Goal: Information Seeking & Learning: Compare options

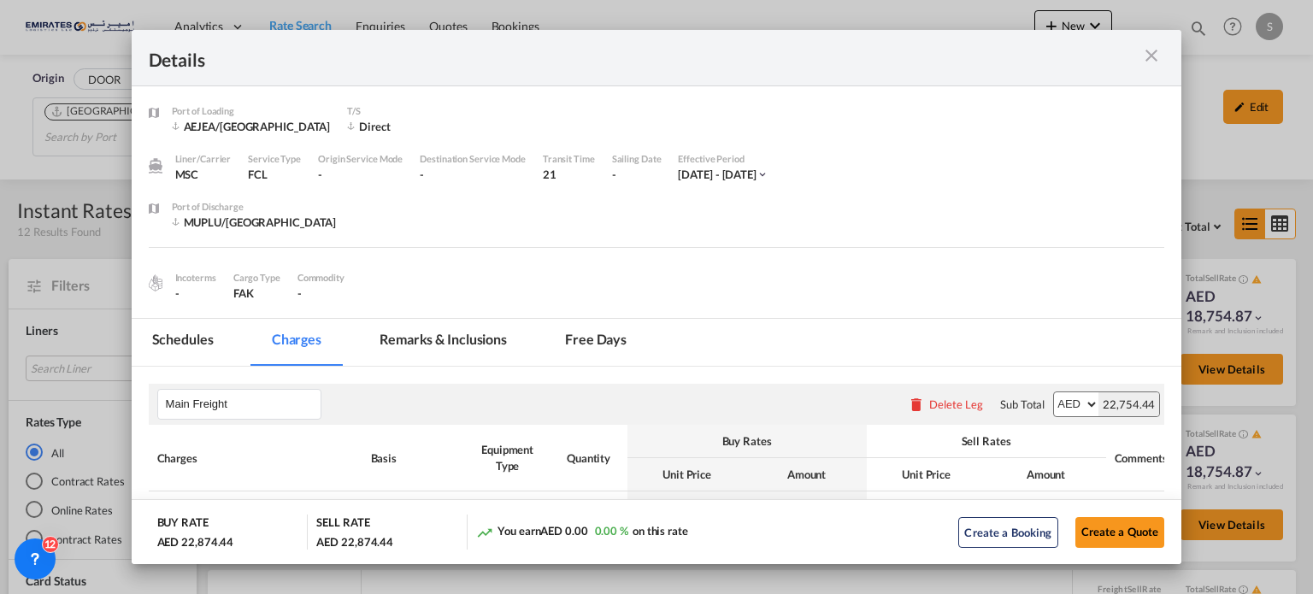
click at [1150, 57] on md-icon "icon-close m-3 fg-AAA8AD cursor" at bounding box center [1151, 55] width 21 height 21
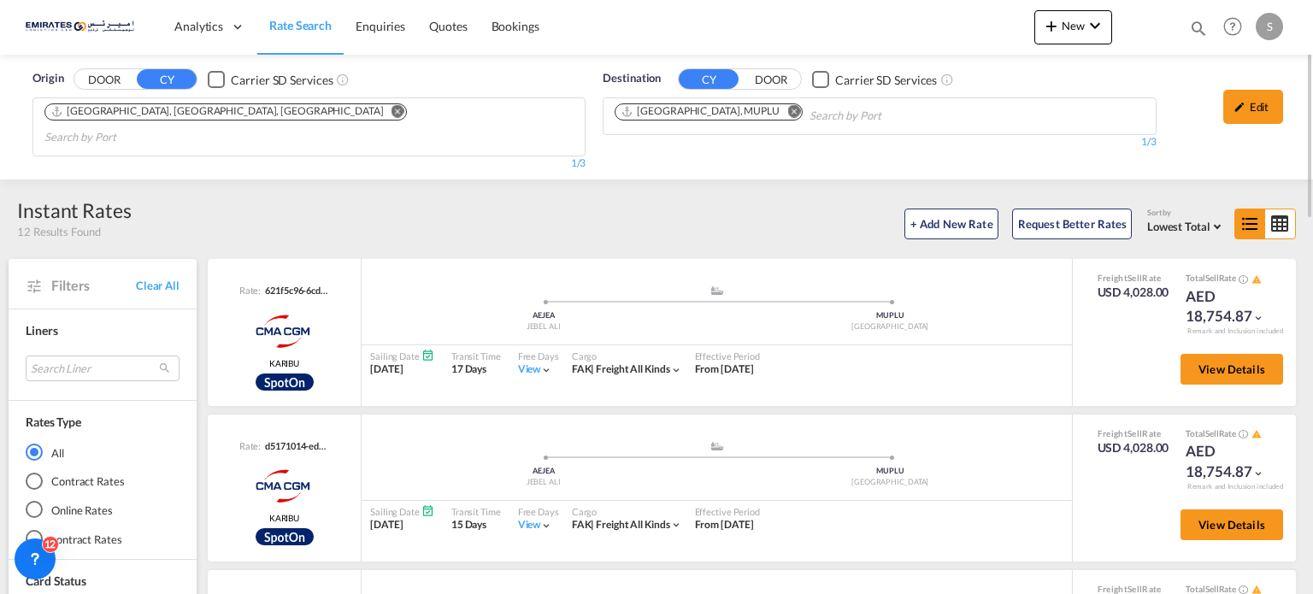
click at [787, 111] on md-icon "Remove" at bounding box center [793, 111] width 13 height 13
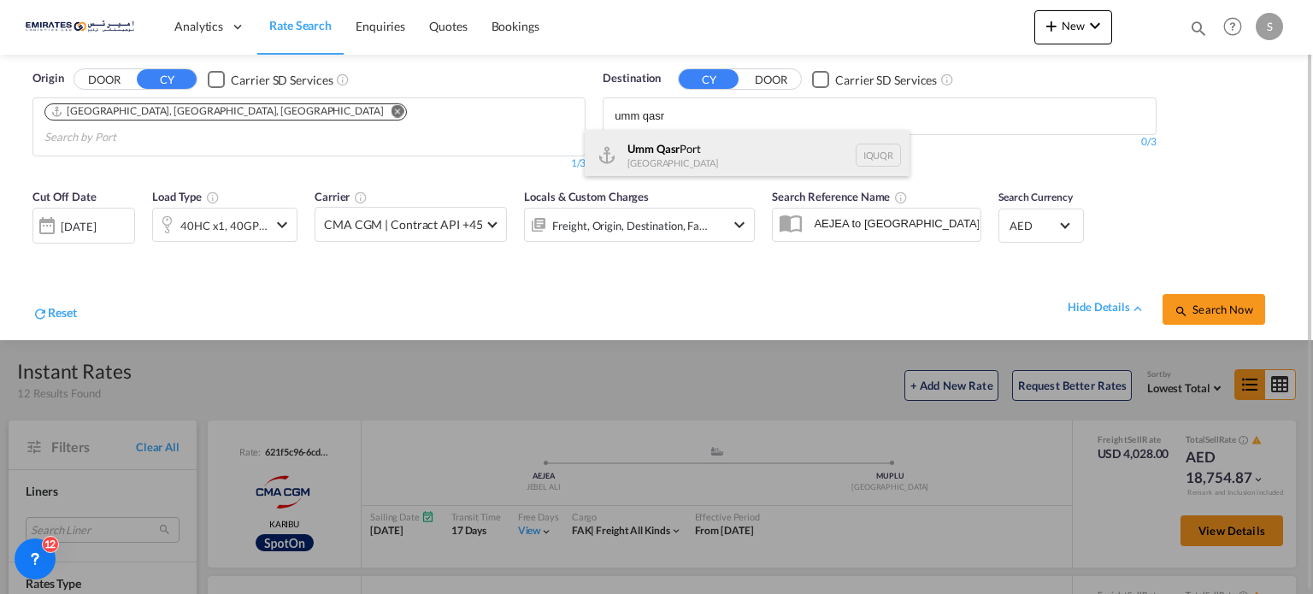
type input "umm qasr"
click at [688, 150] on div "Umm Qasr [GEOGRAPHIC_DATA] [GEOGRAPHIC_DATA]" at bounding box center [747, 155] width 325 height 51
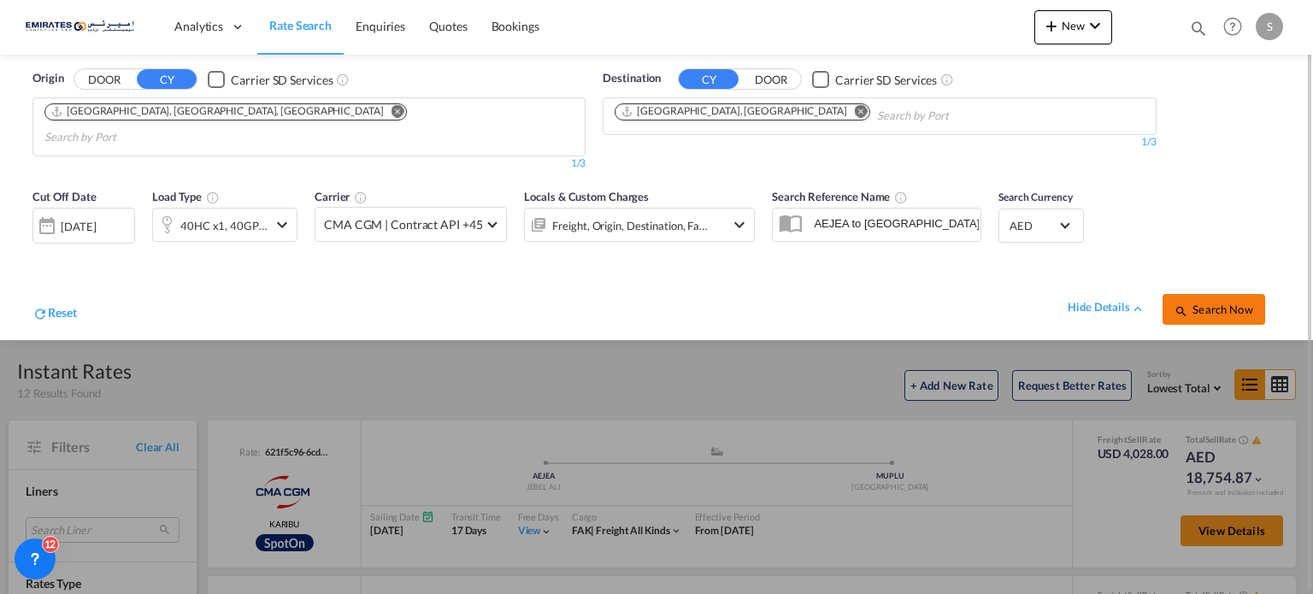
click at [1214, 300] on button "Search Now" at bounding box center [1213, 309] width 103 height 31
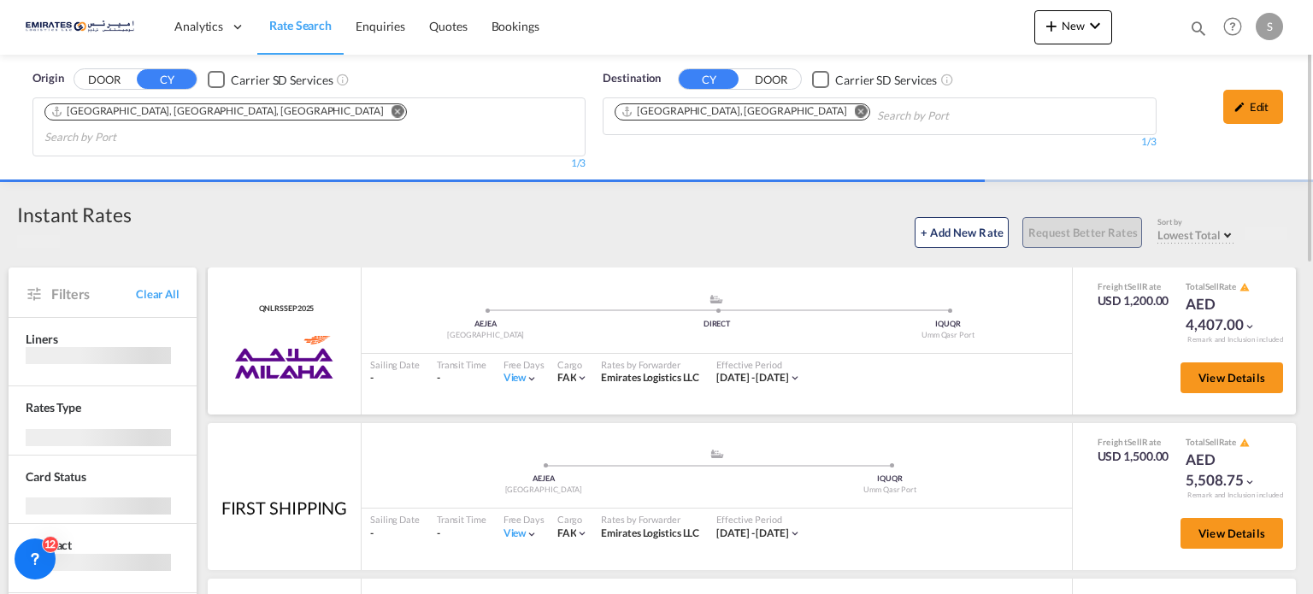
click at [509, 371] on div "View" at bounding box center [520, 378] width 35 height 15
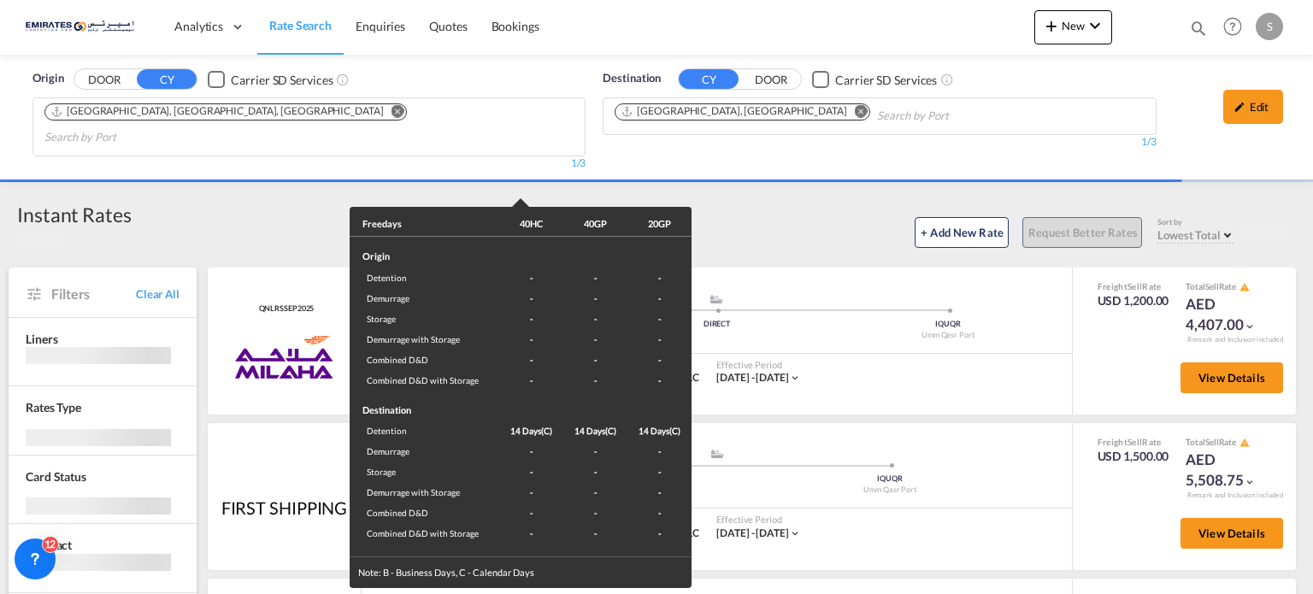
click at [889, 385] on div "Freedays 40HC 40GP 20GP Origin Detention - - - Demurrage - - - Storage - - - De…" at bounding box center [656, 297] width 1313 height 594
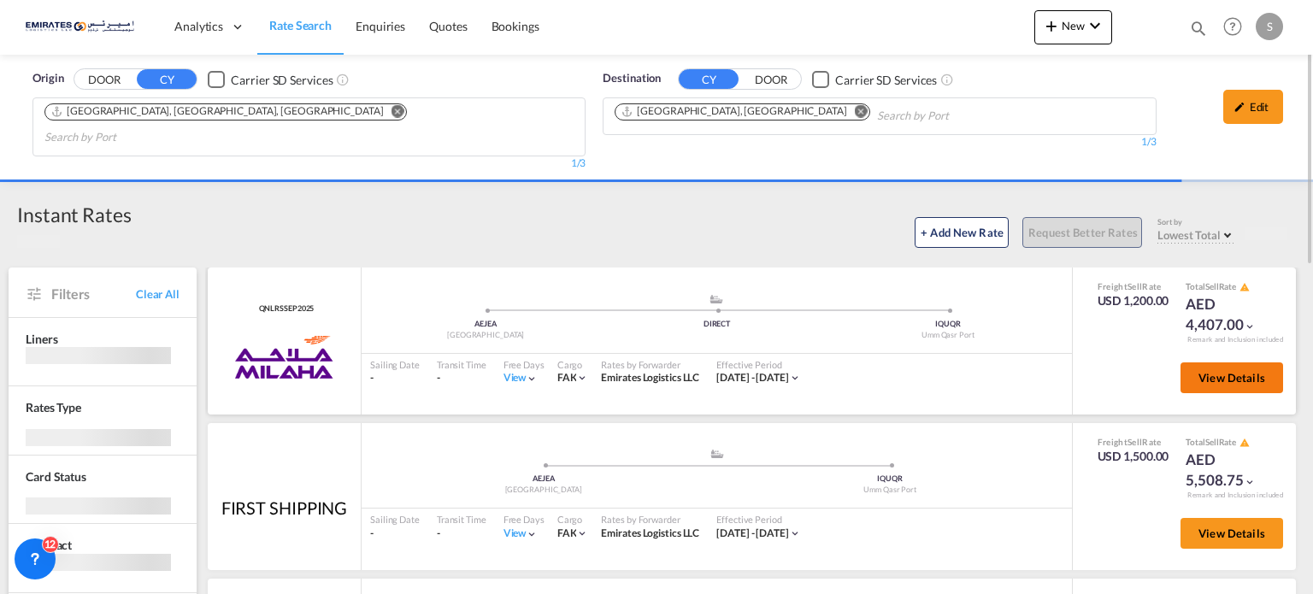
click at [1231, 371] on span "View Details" at bounding box center [1231, 378] width 67 height 14
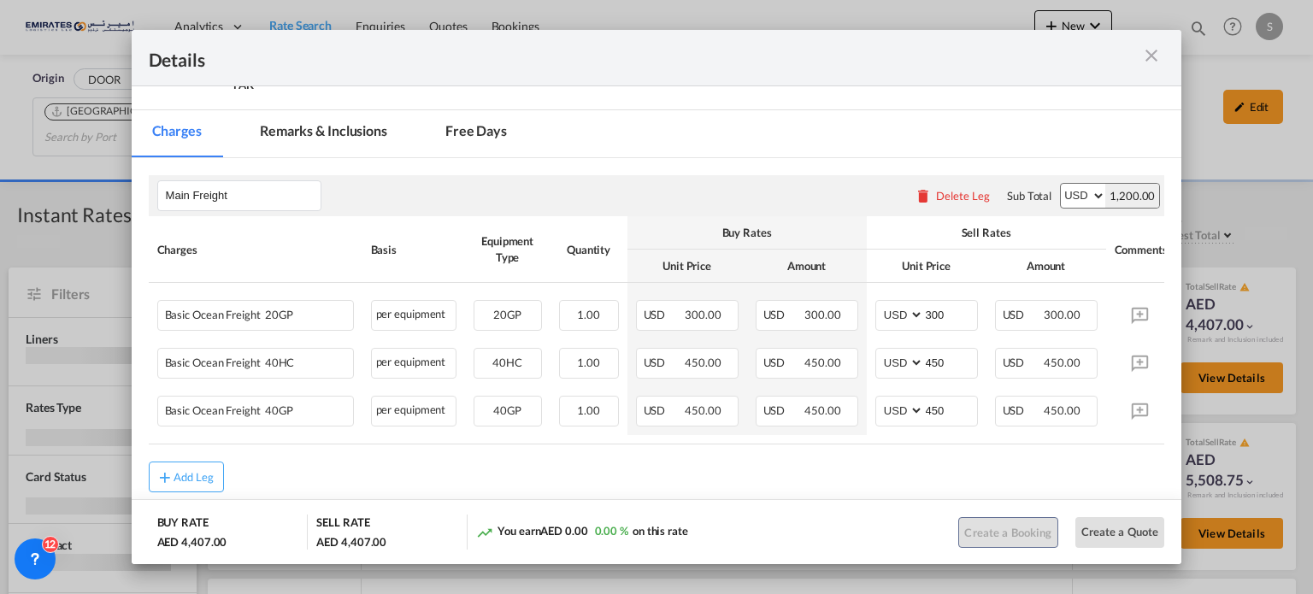
scroll to position [239, 0]
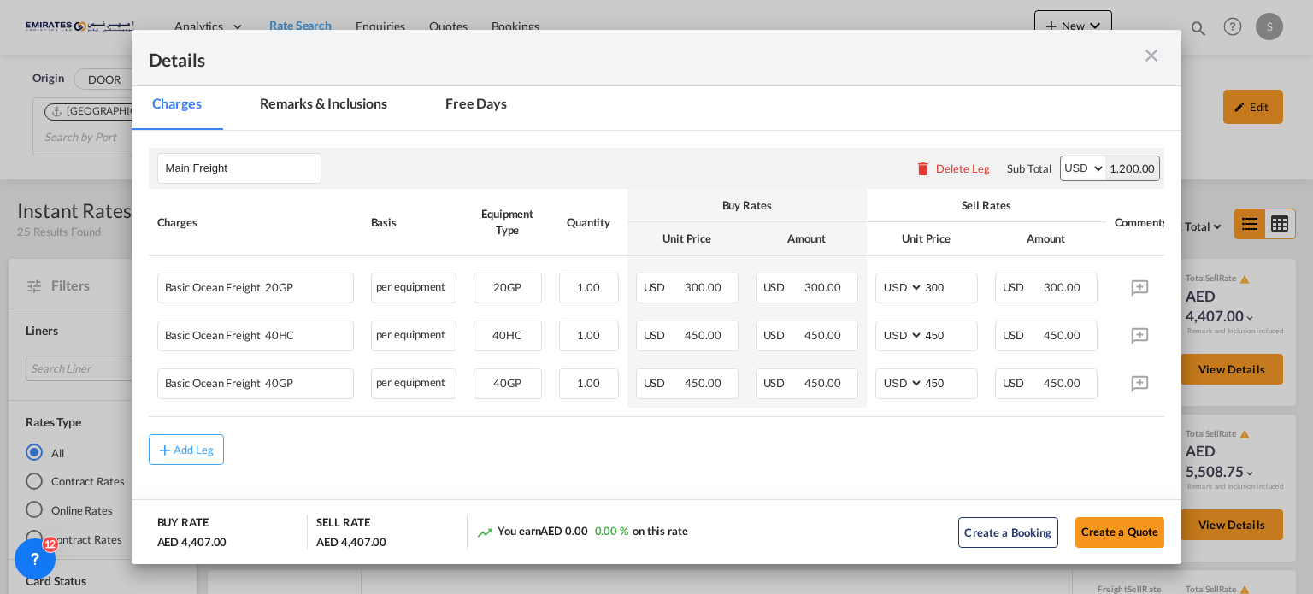
click at [1159, 55] on md-icon "icon-close m-3 fg-AAA8AD cursor" at bounding box center [1151, 55] width 21 height 21
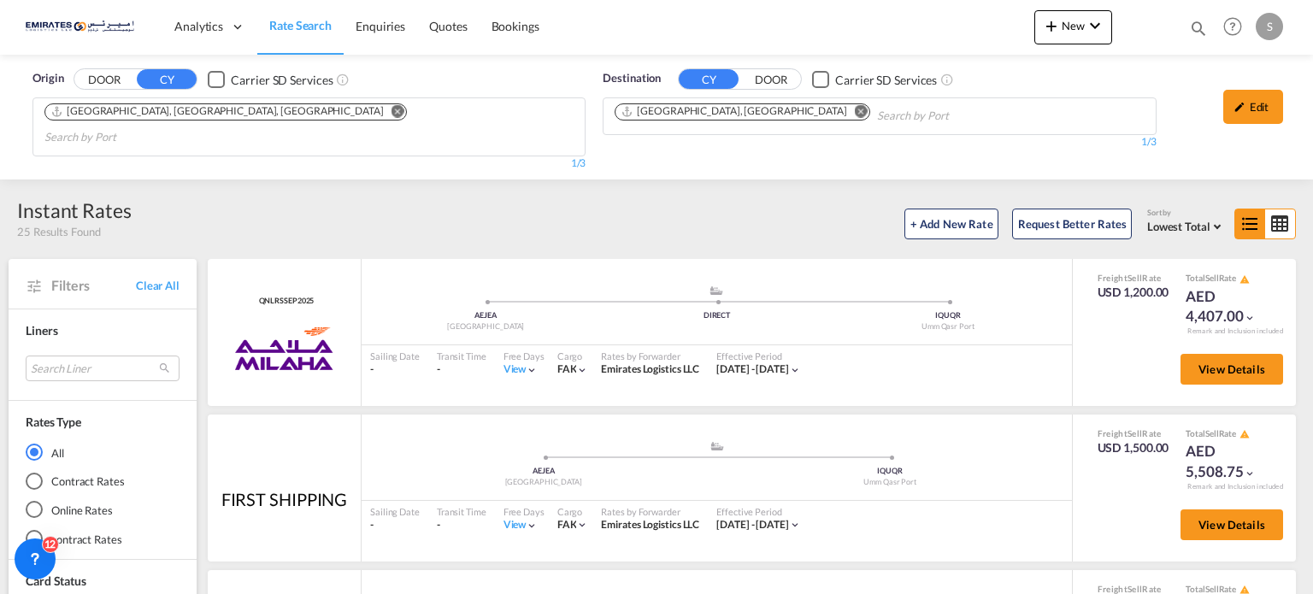
scroll to position [171, 0]
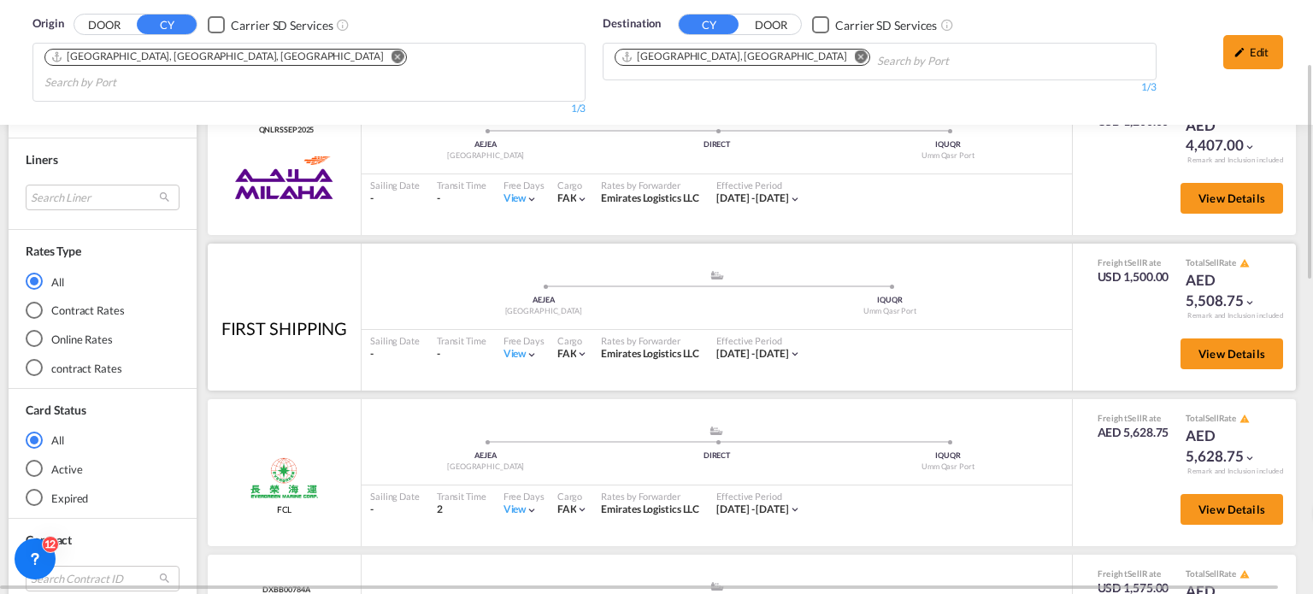
click at [517, 347] on div "View" at bounding box center [520, 354] width 35 height 15
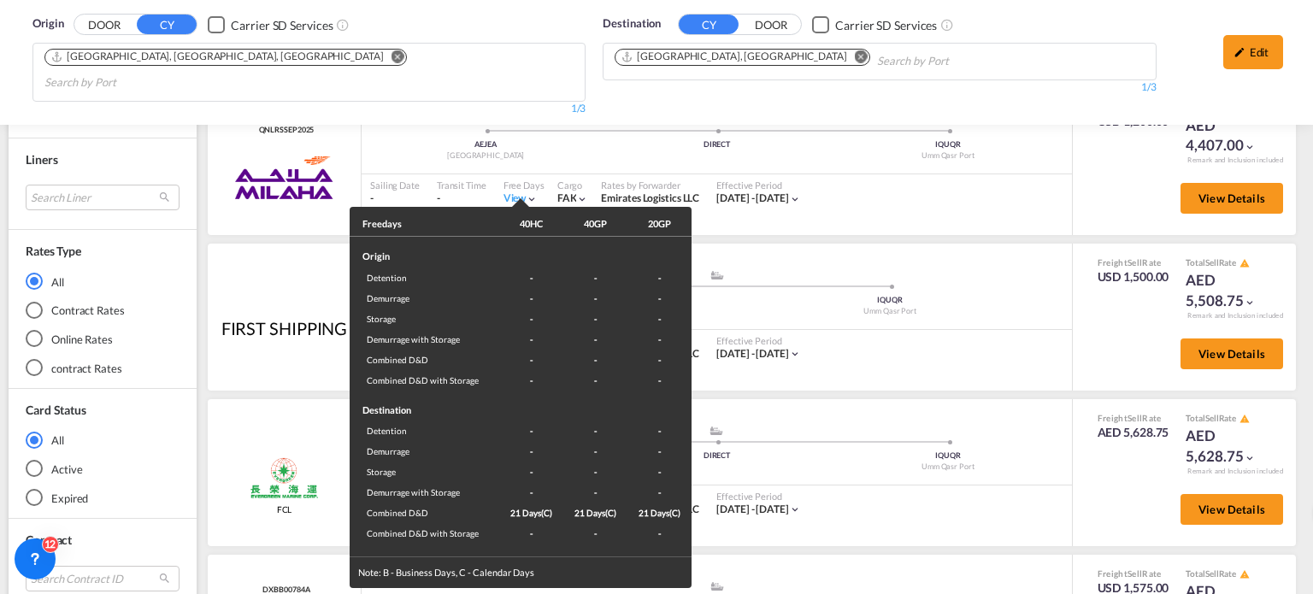
click at [944, 348] on div "Freedays 40HC 40GP 20GP Origin Detention - - - Demurrage - - - Storage - - - De…" at bounding box center [656, 297] width 1313 height 594
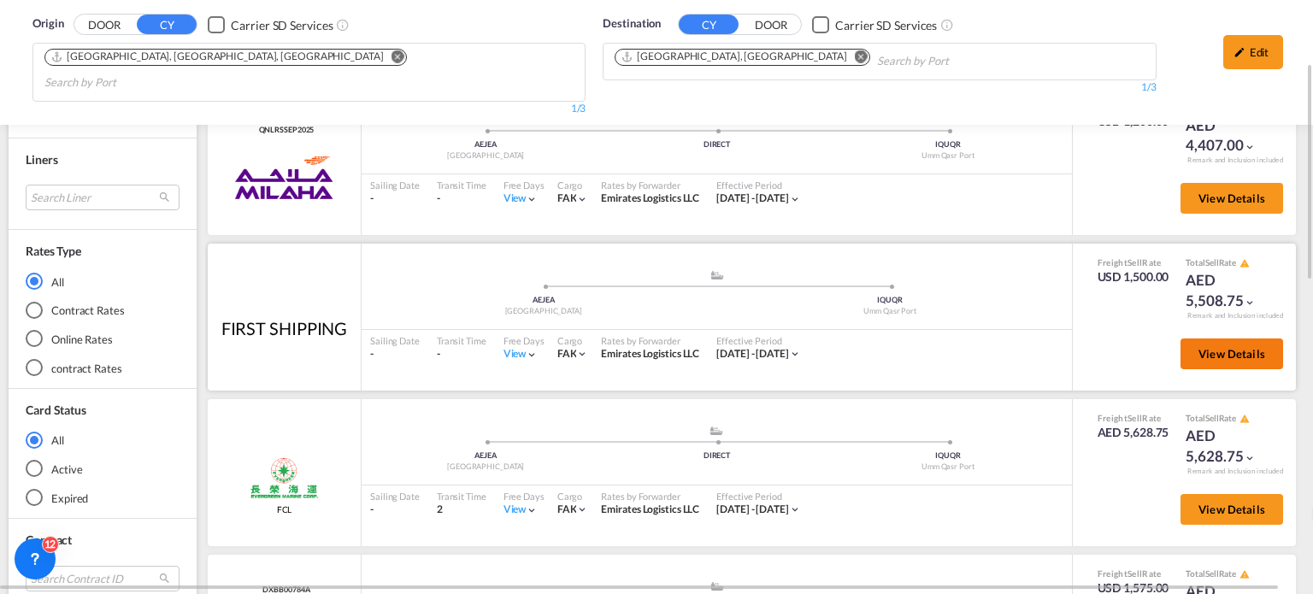
click at [1235, 347] on span "View Details" at bounding box center [1231, 354] width 67 height 14
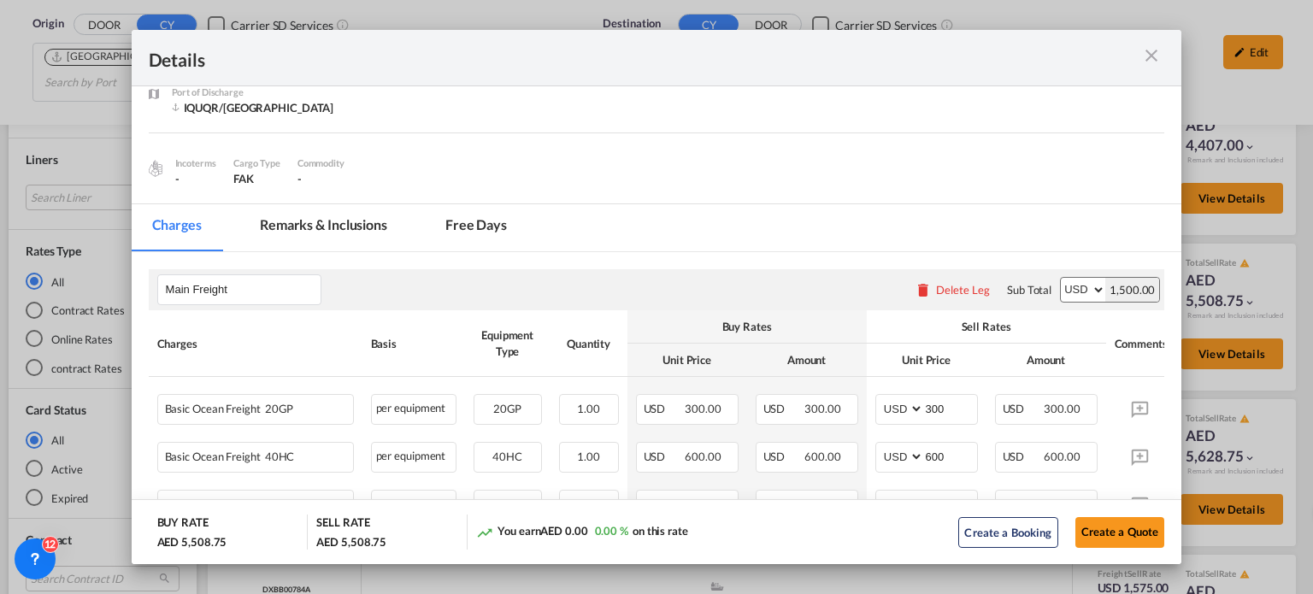
scroll to position [239, 0]
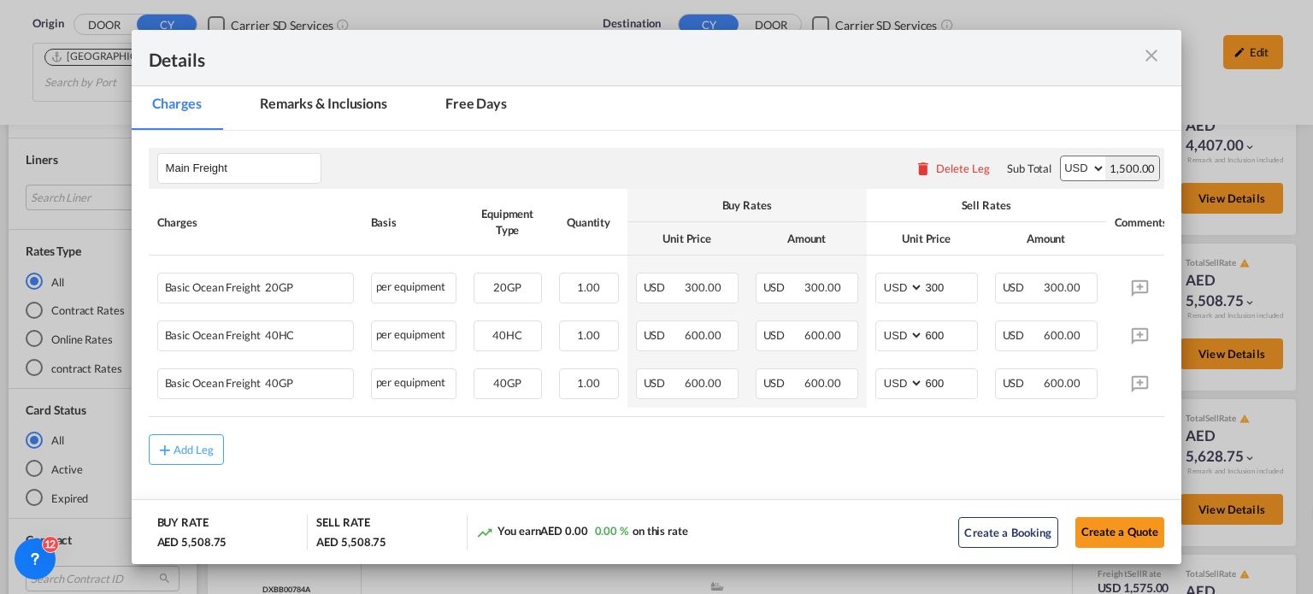
click at [1153, 50] on md-icon "icon-close m-3 fg-AAA8AD cursor" at bounding box center [1151, 55] width 21 height 21
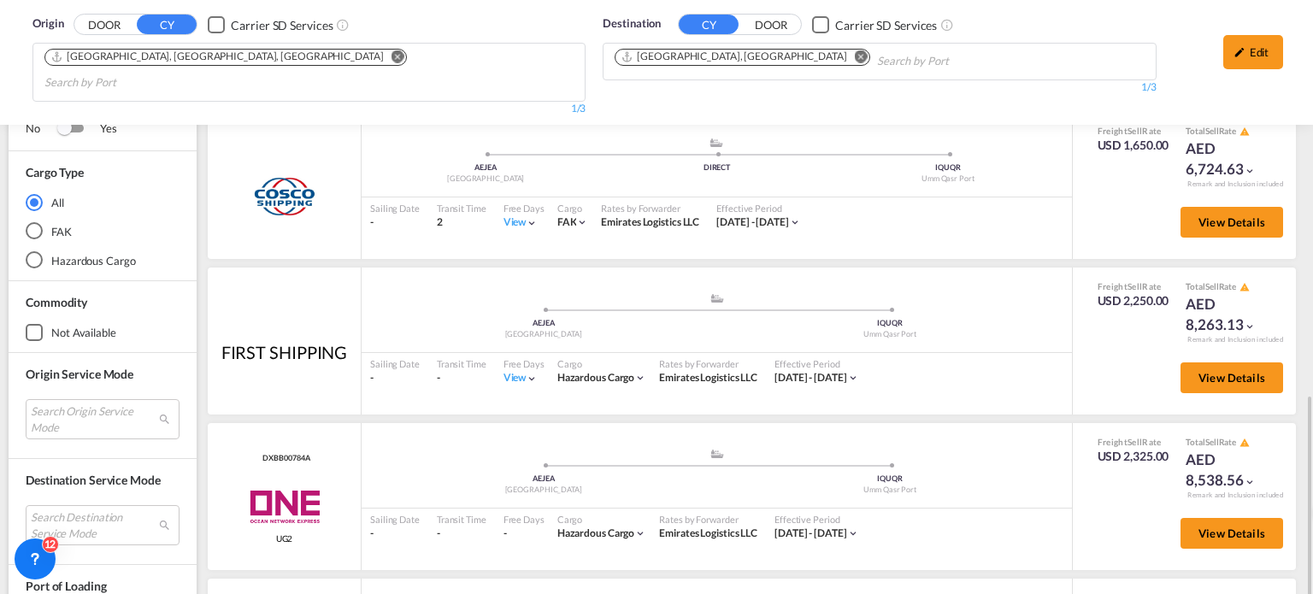
scroll to position [940, 0]
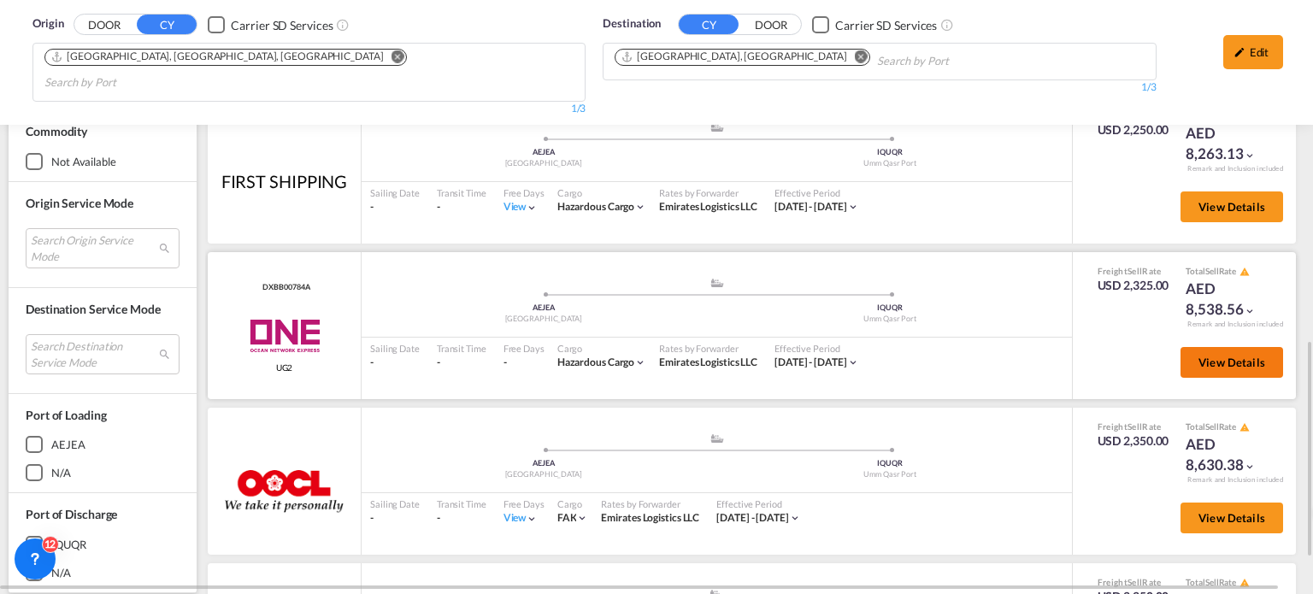
click at [1184, 347] on button "View Details" at bounding box center [1231, 362] width 103 height 31
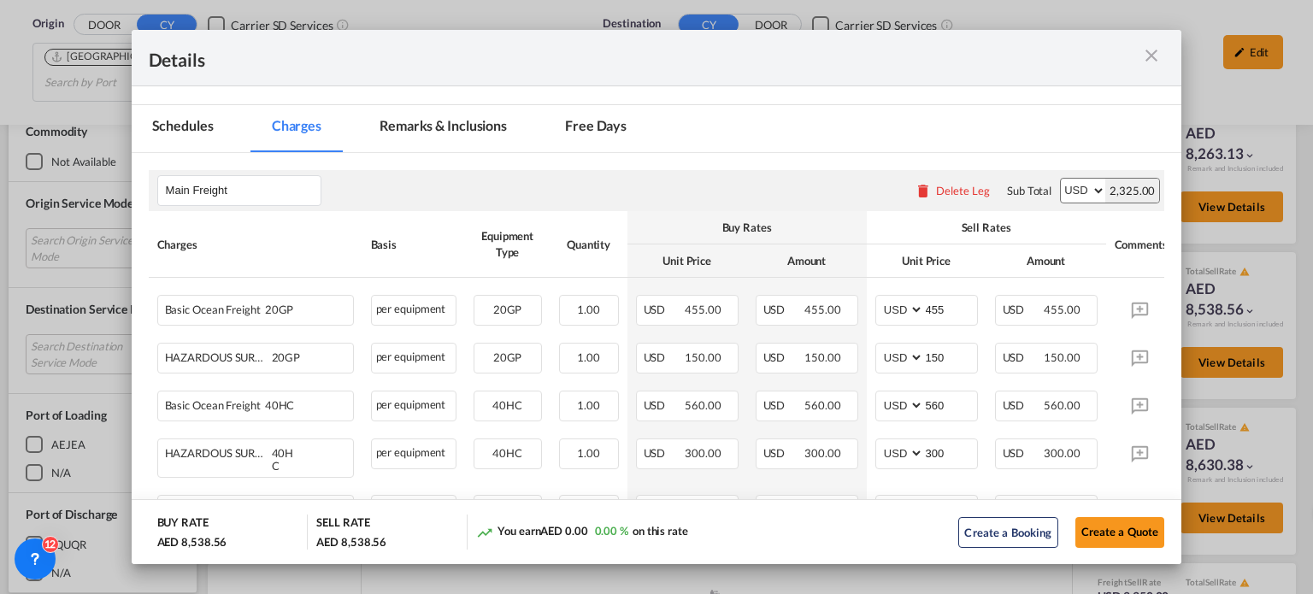
scroll to position [256, 0]
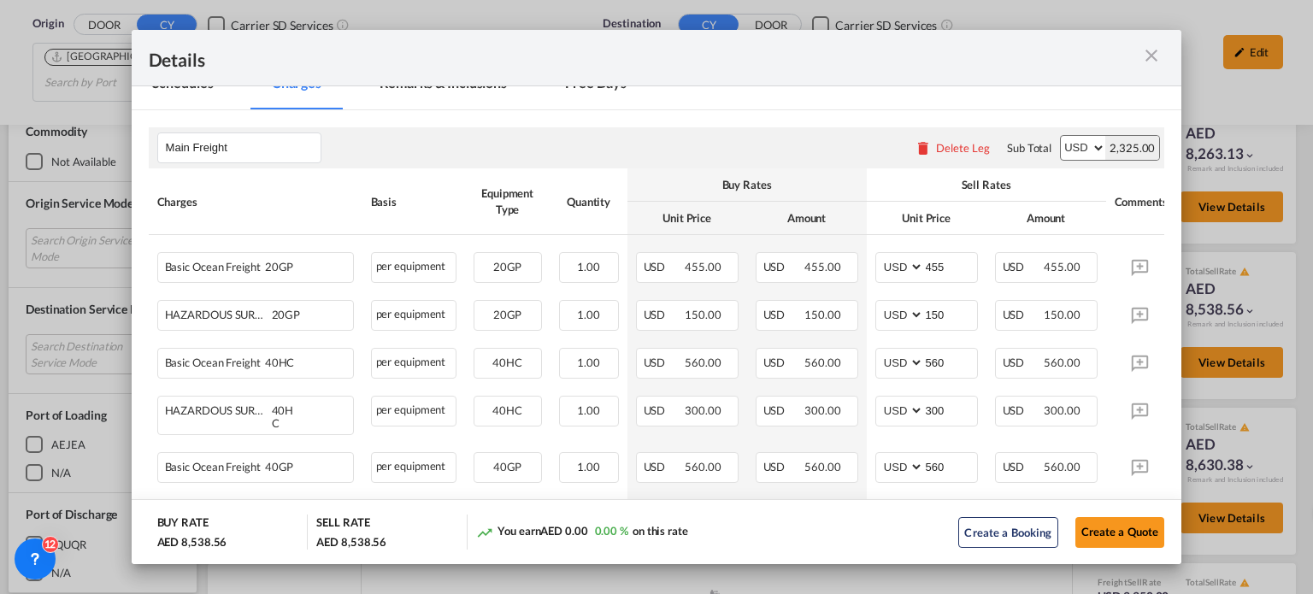
click at [1149, 60] on md-icon "icon-close m-3 fg-AAA8AD cursor" at bounding box center [1151, 55] width 21 height 21
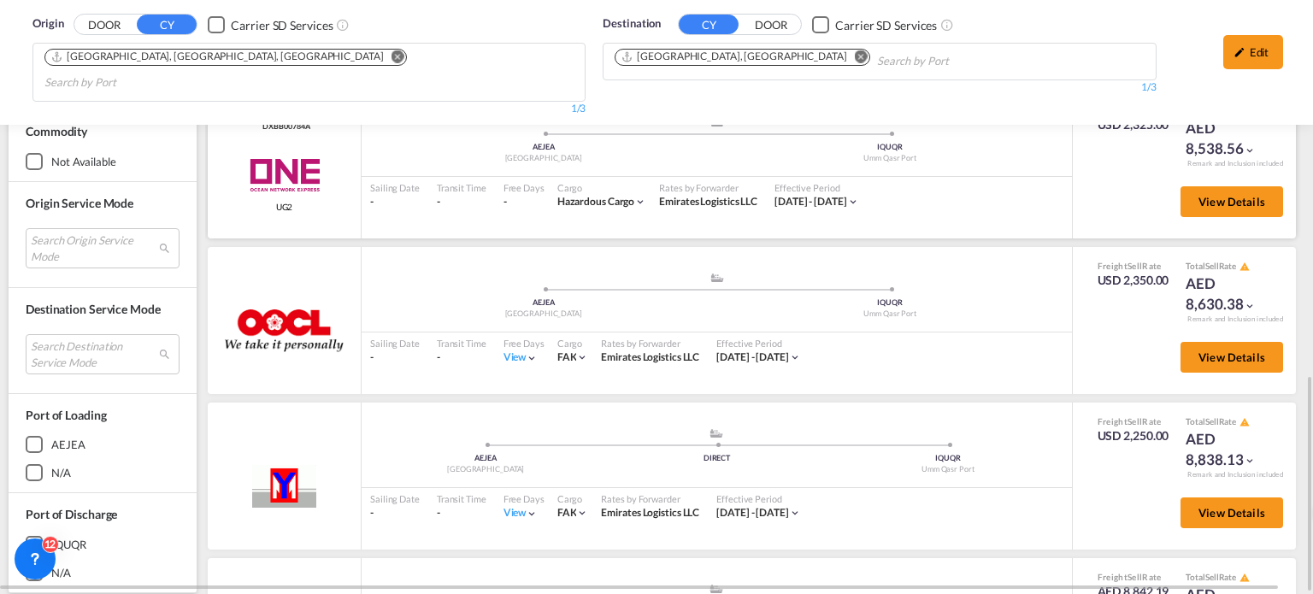
scroll to position [85, 0]
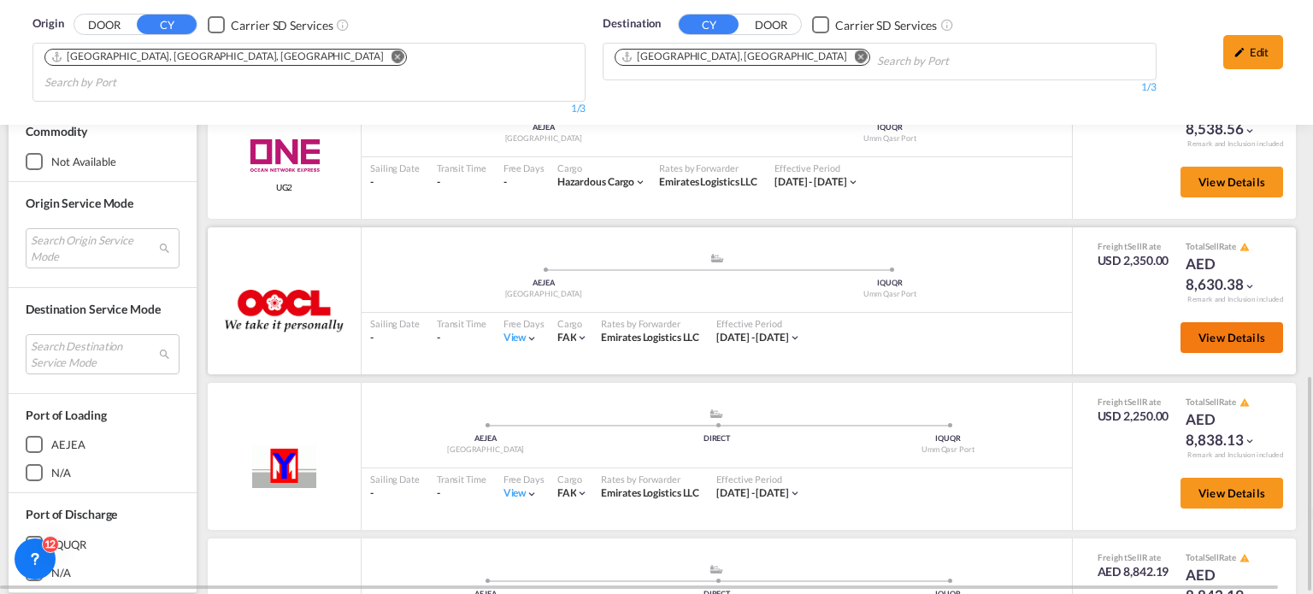
click at [1197, 322] on button "View Details" at bounding box center [1231, 337] width 103 height 31
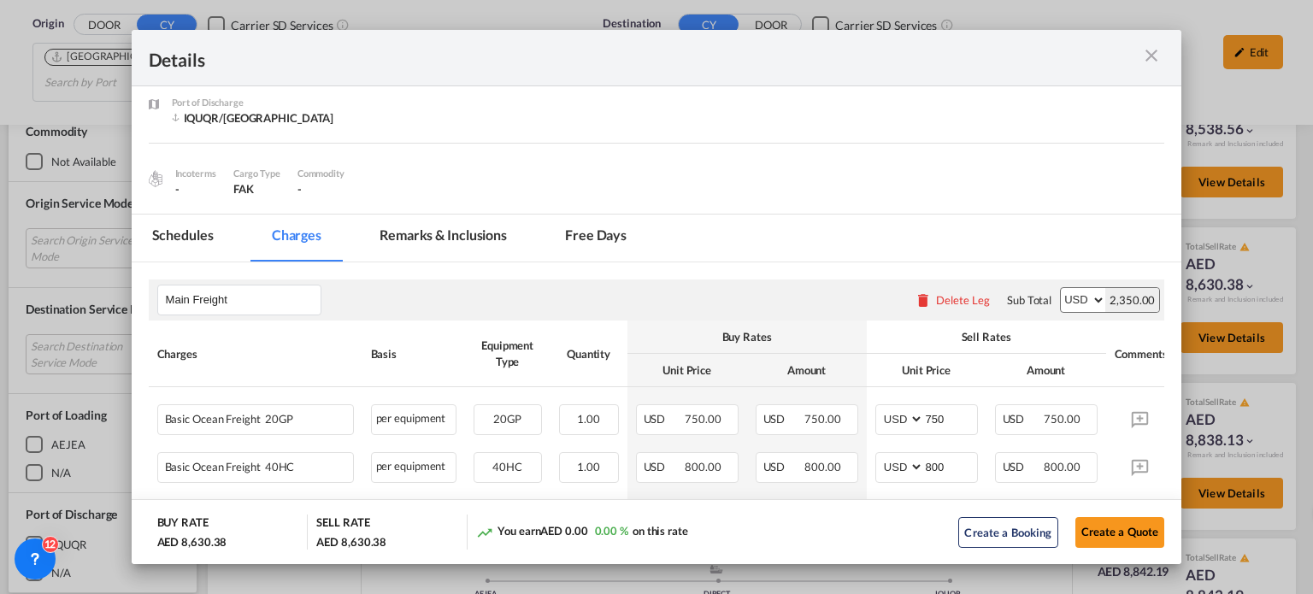
scroll to position [171, 0]
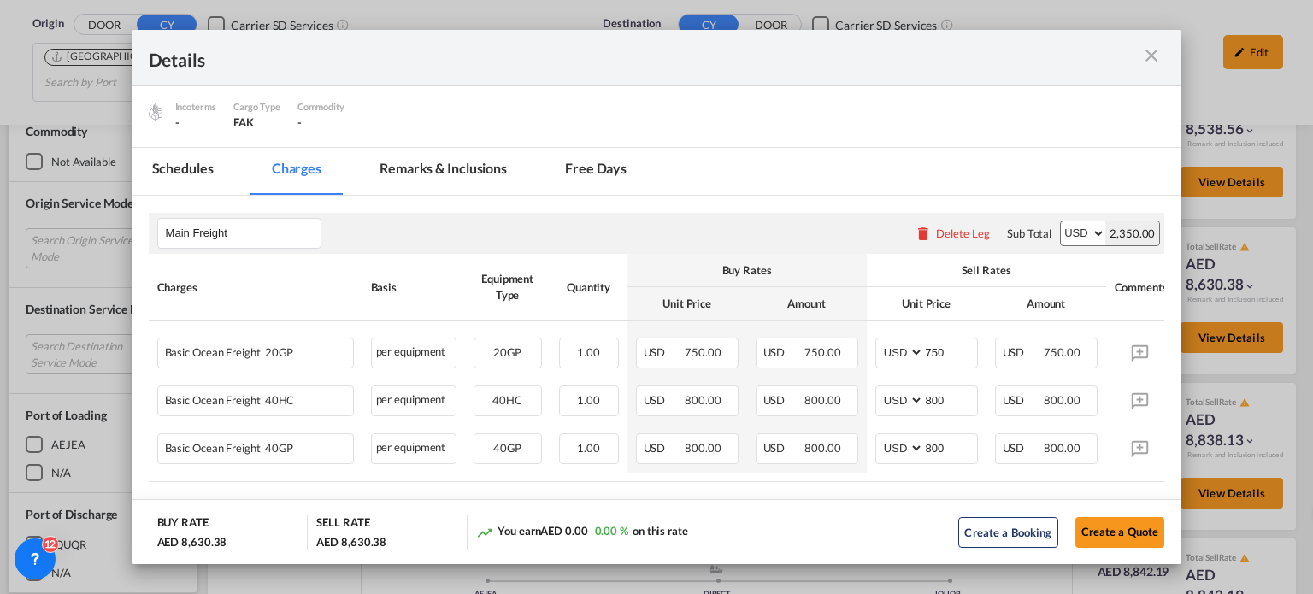
click at [1149, 49] on md-icon "icon-close m-3 fg-AAA8AD cursor" at bounding box center [1151, 55] width 21 height 21
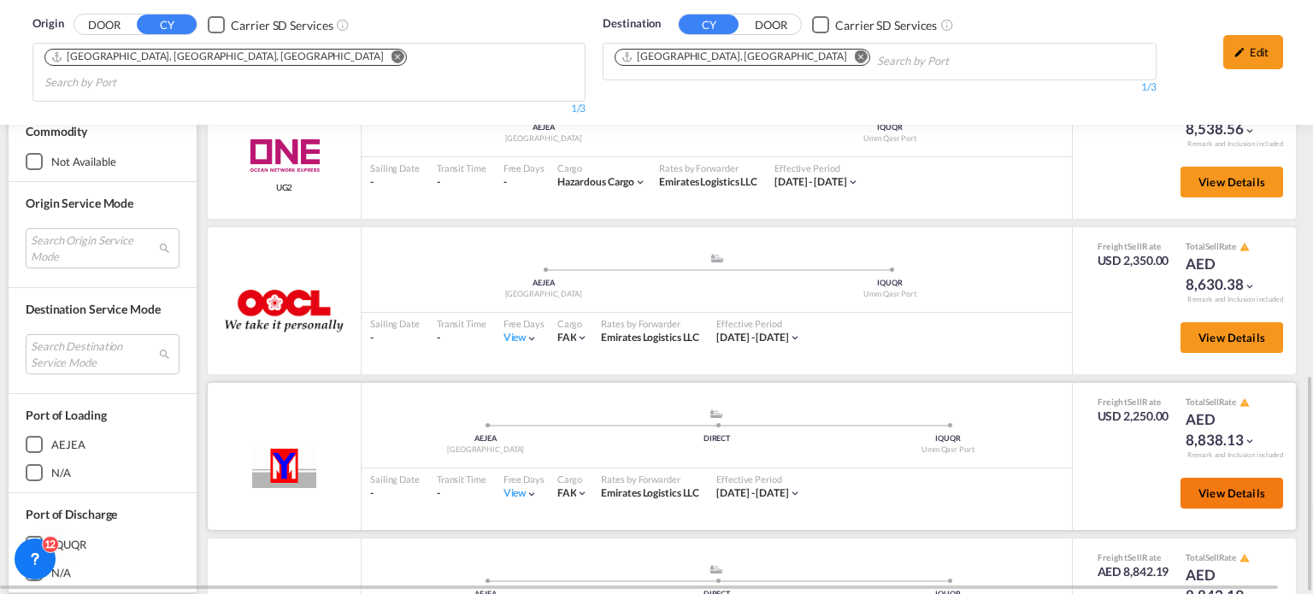
click at [1208, 478] on button "View Details" at bounding box center [1231, 493] width 103 height 31
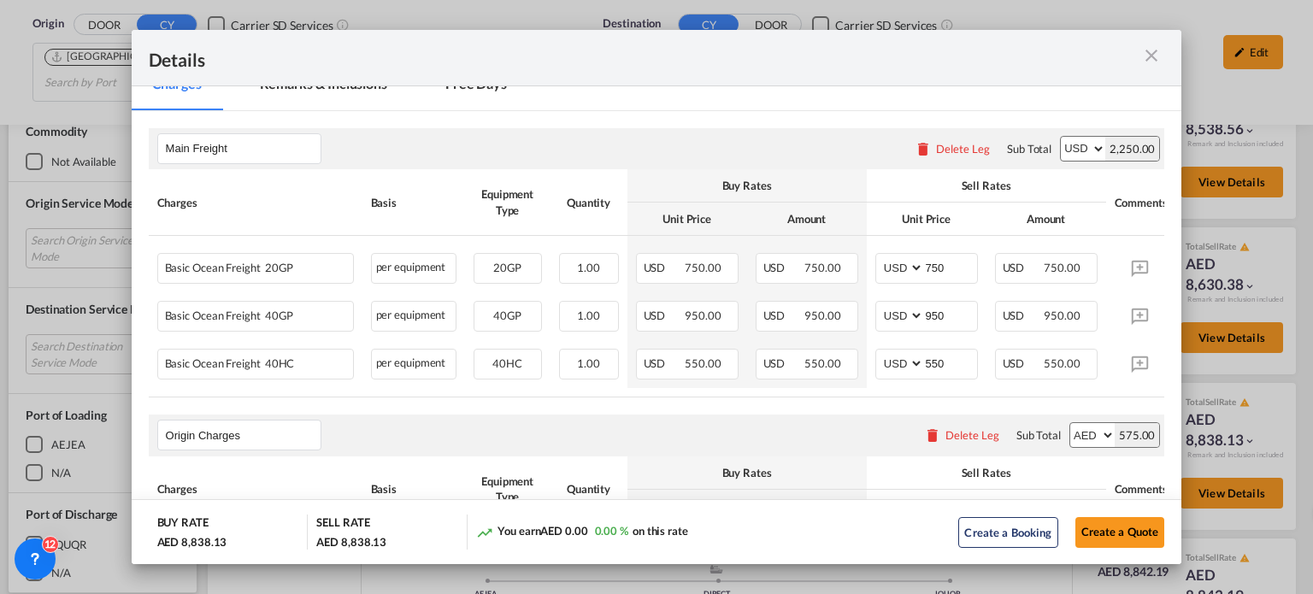
scroll to position [256, 0]
click at [1151, 52] on md-icon "icon-close m-3 fg-AAA8AD cursor" at bounding box center [1151, 55] width 21 height 21
